Goal: Information Seeking & Learning: Learn about a topic

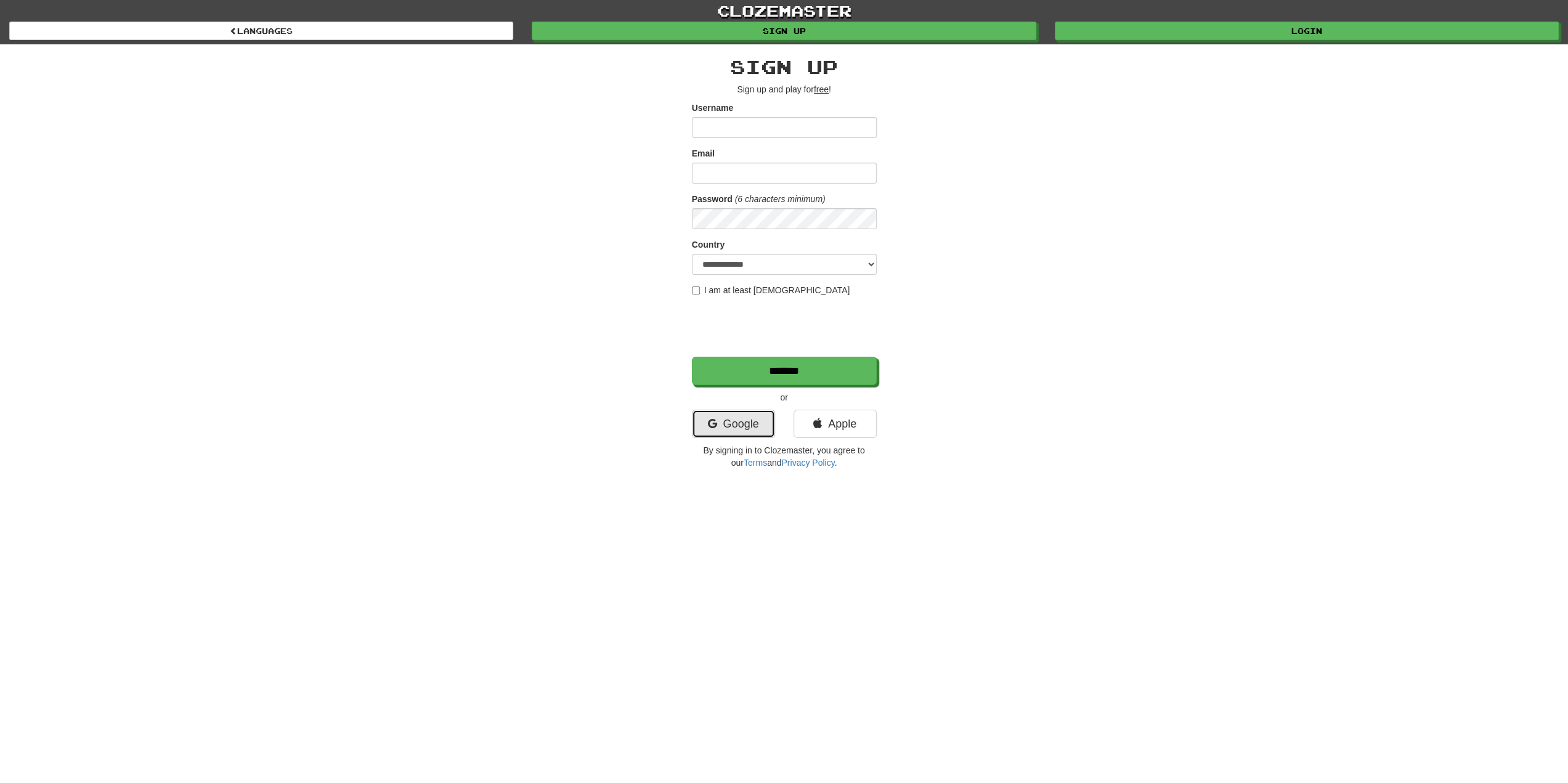
click at [743, 418] on link "Google" at bounding box center [733, 424] width 83 height 29
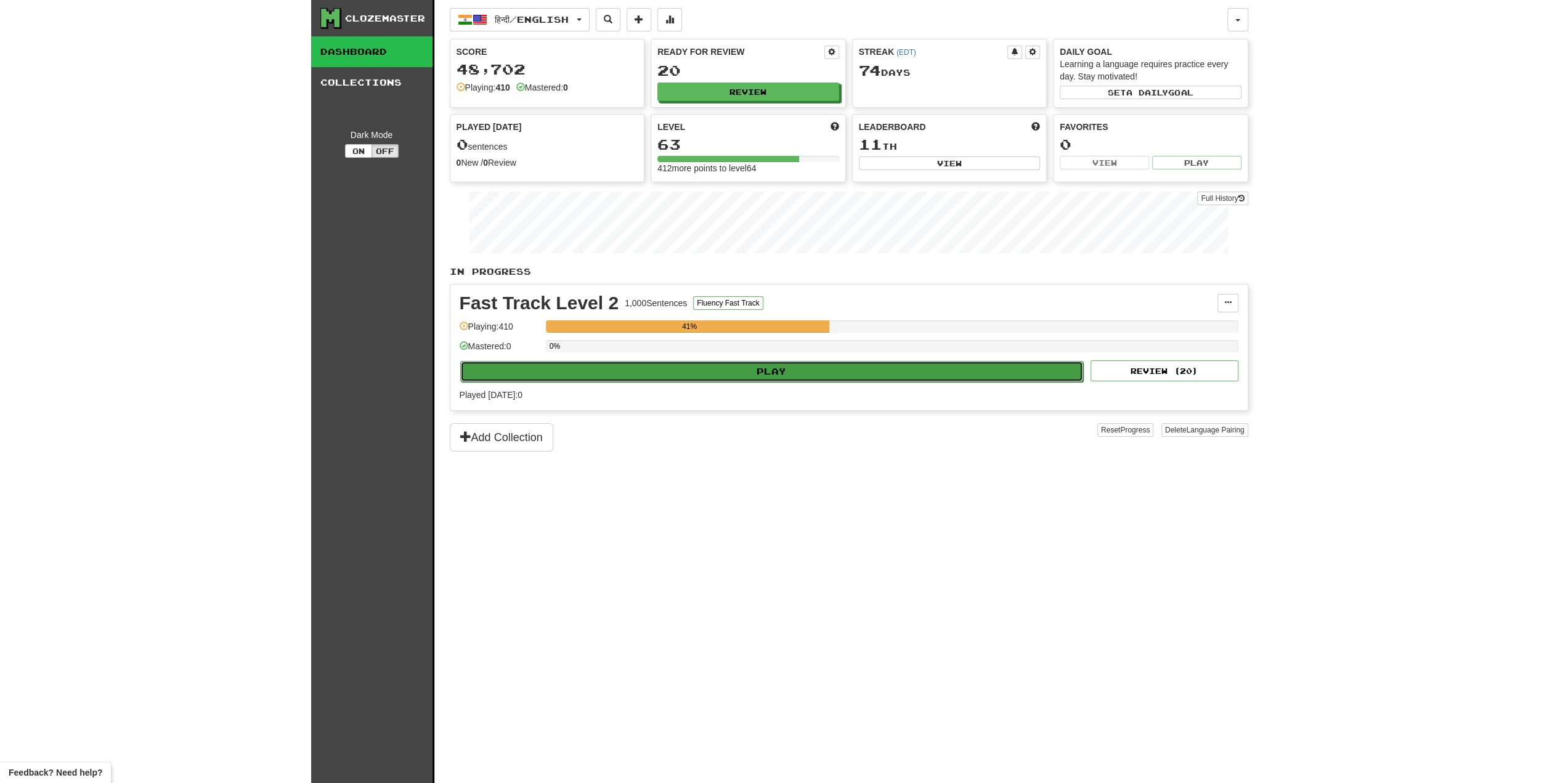
click at [755, 366] on button "Play" at bounding box center [772, 371] width 624 height 21
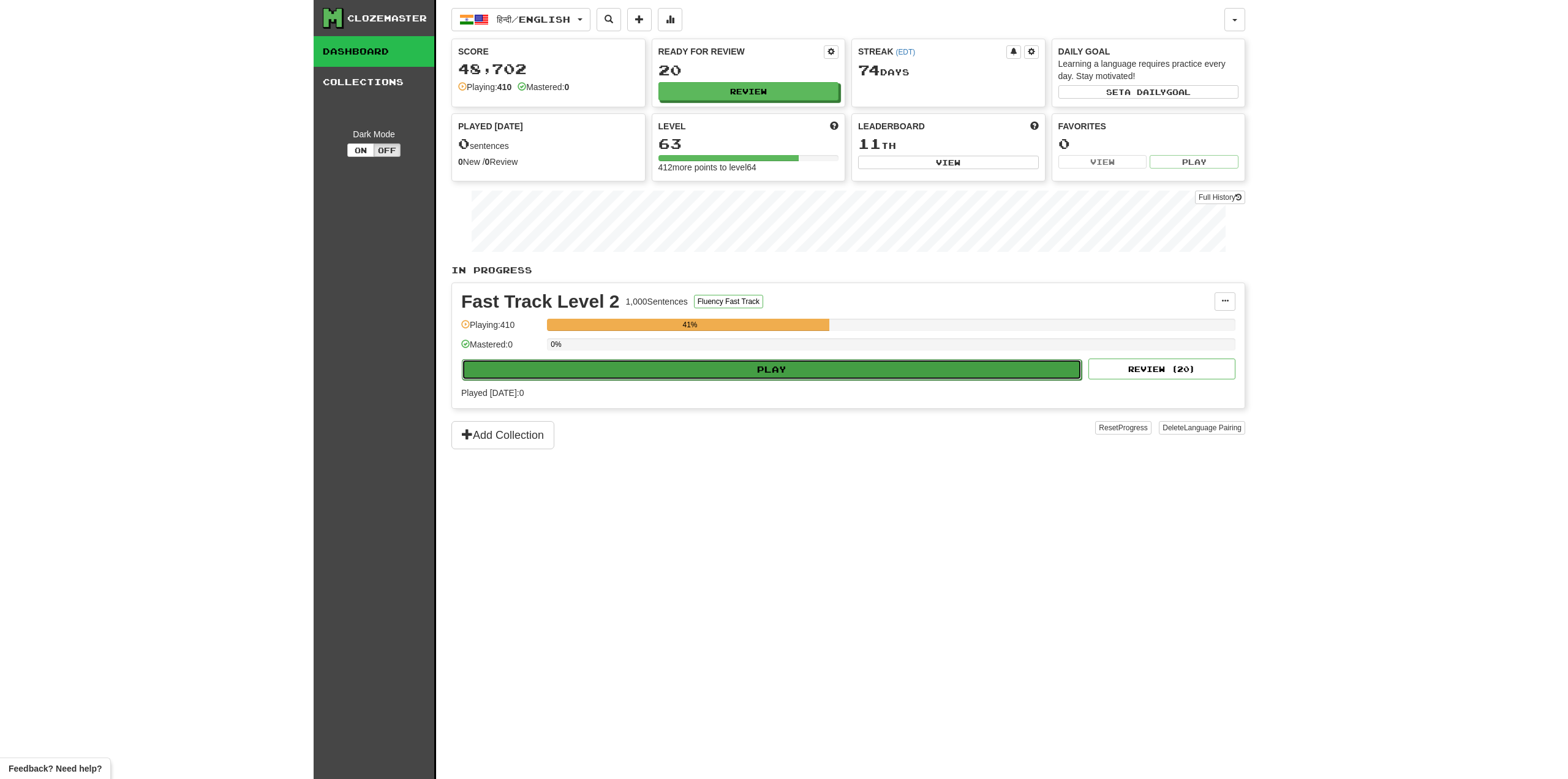
select select "**"
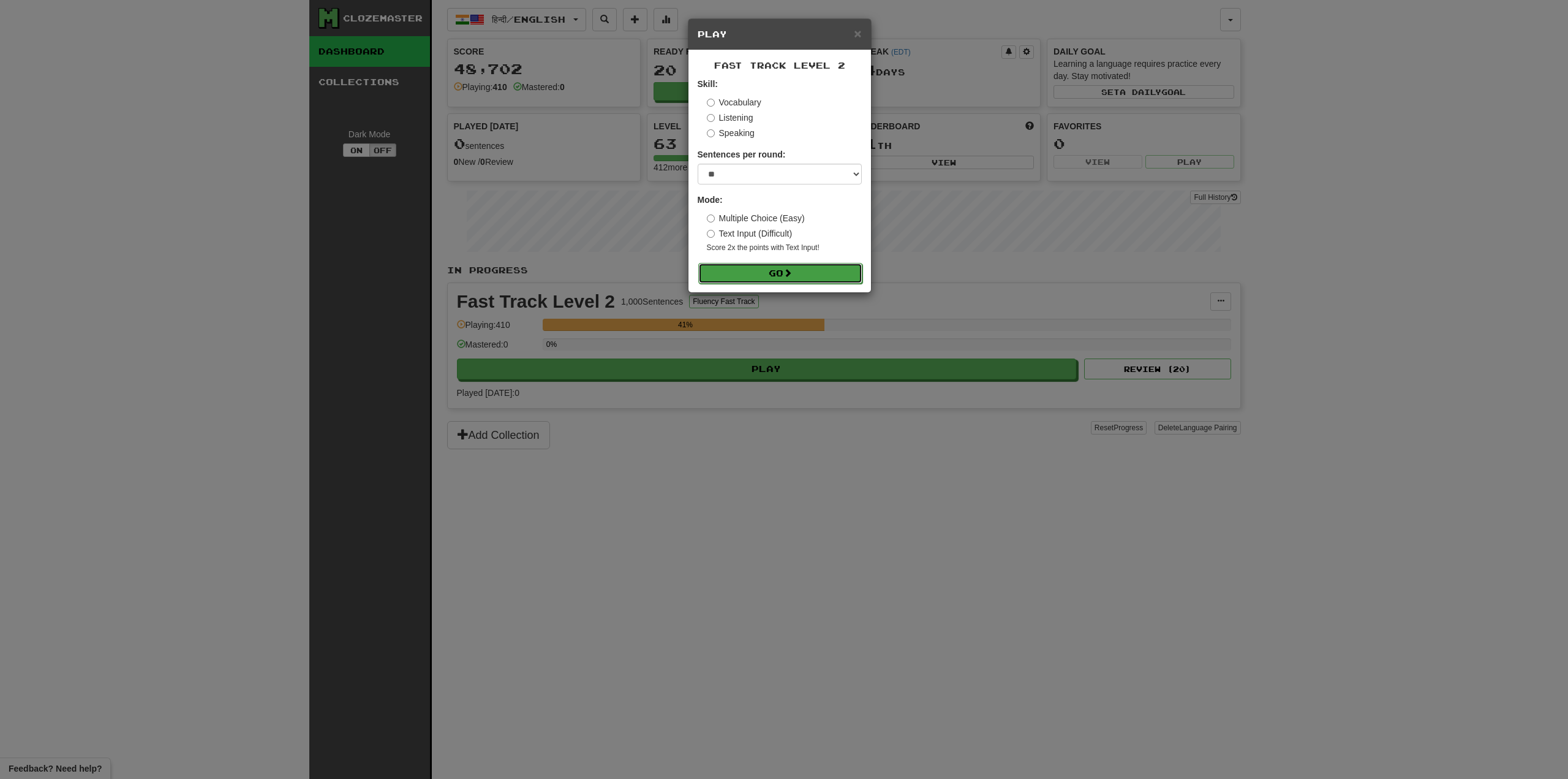
click at [782, 268] on button "Go" at bounding box center [781, 273] width 164 height 21
